Goal: Information Seeking & Learning: Understand process/instructions

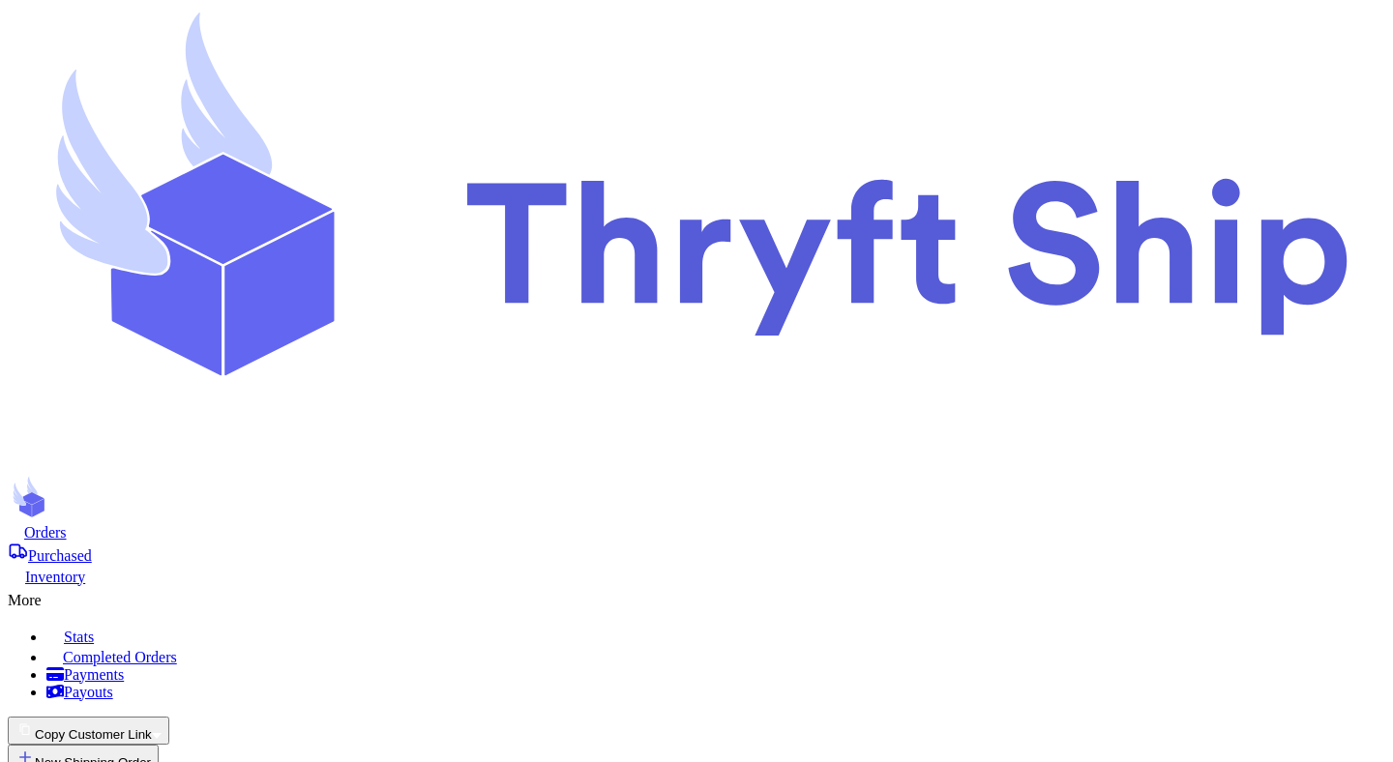
select select "paid"
select select "unpaid"
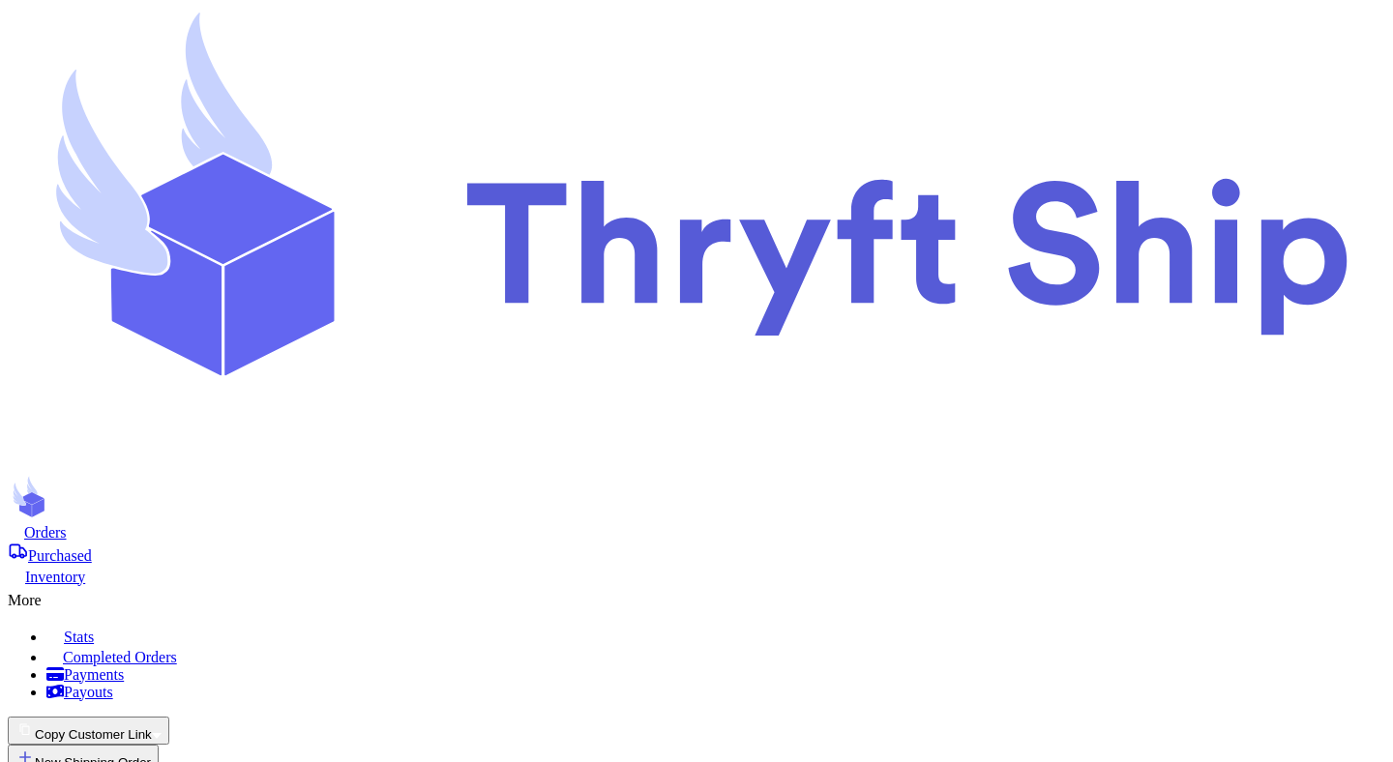
select select "paid"
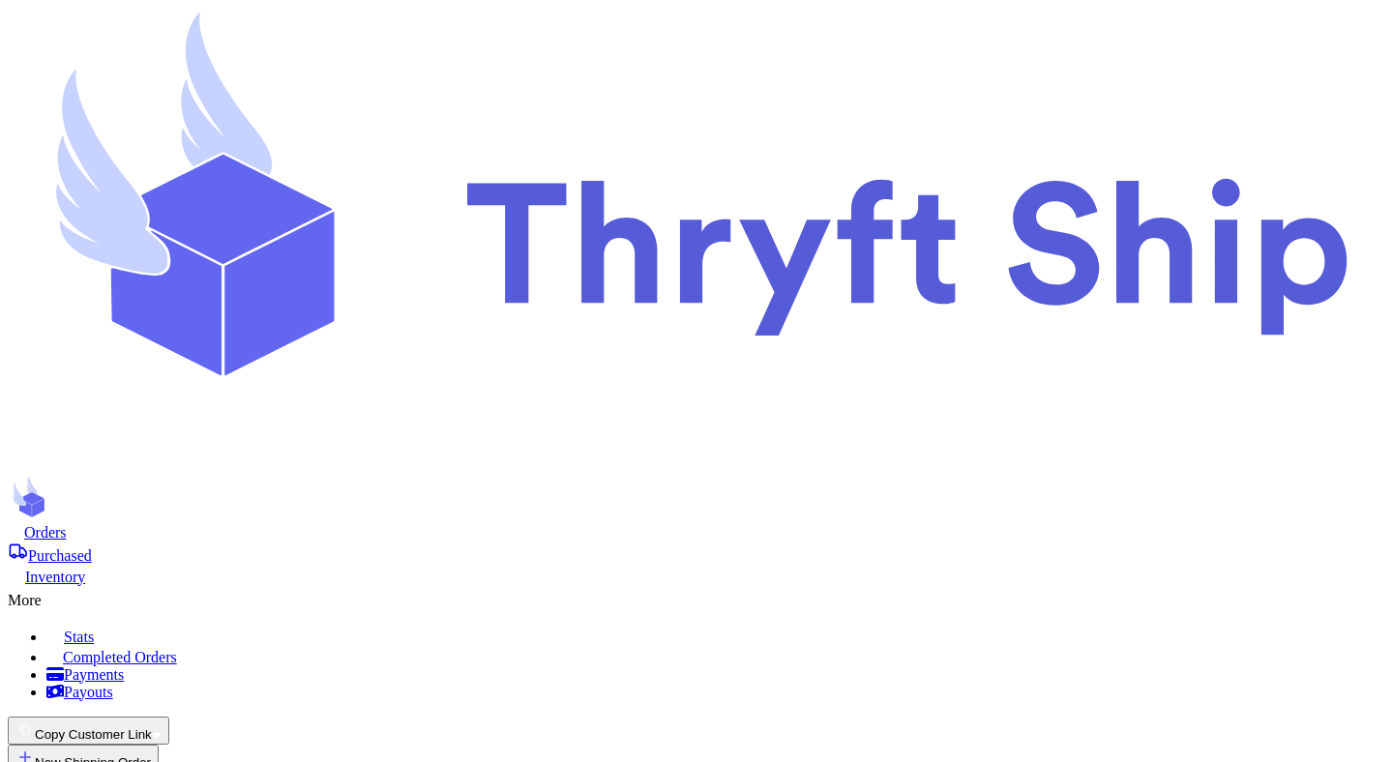
select select "paid"
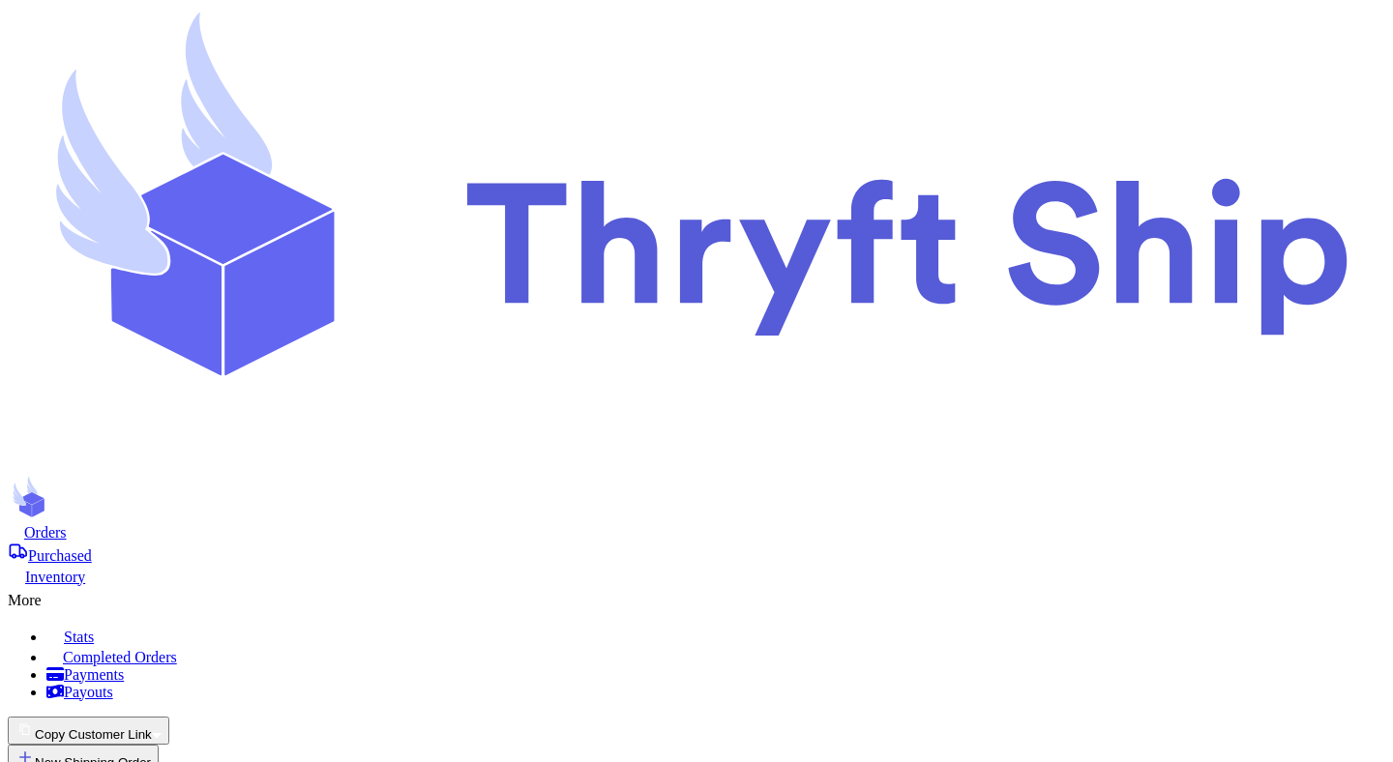
select select "paid"
